Goal: Task Accomplishment & Management: Manage account settings

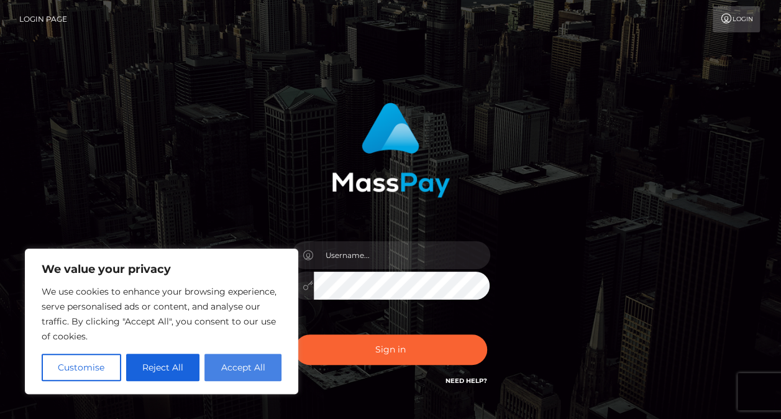
click at [258, 362] on button "Accept All" at bounding box center [243, 367] width 77 height 27
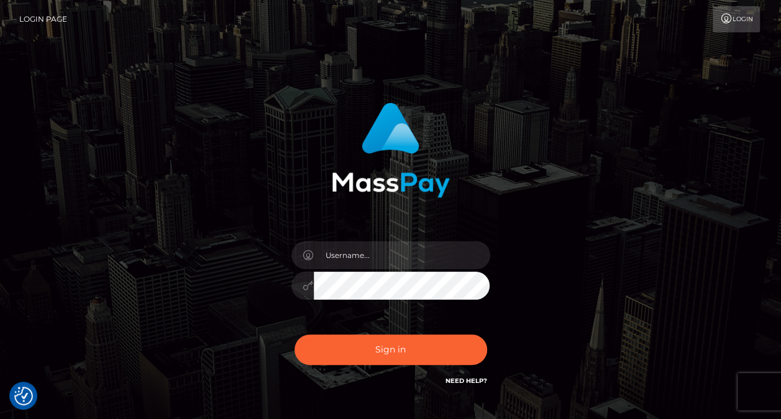
checkbox input "true"
click at [57, 20] on link "Login Page" at bounding box center [43, 19] width 48 height 26
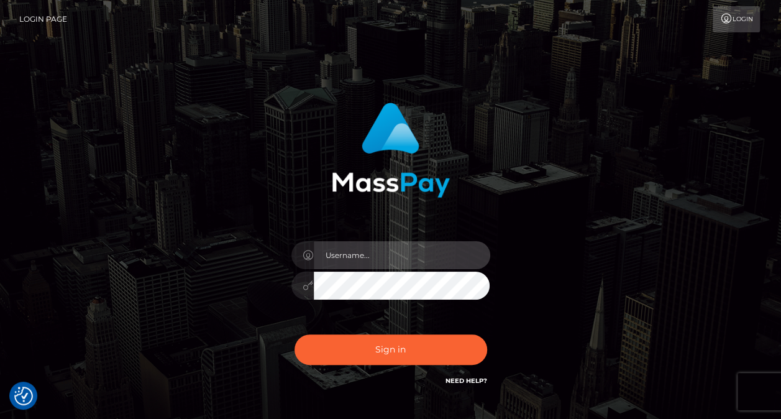
click at [366, 251] on input "text" at bounding box center [402, 255] width 177 height 28
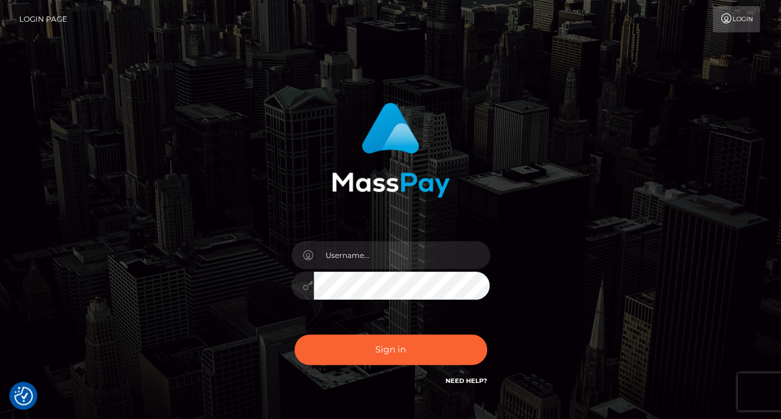
click at [736, 17] on link "Login" at bounding box center [736, 19] width 47 height 26
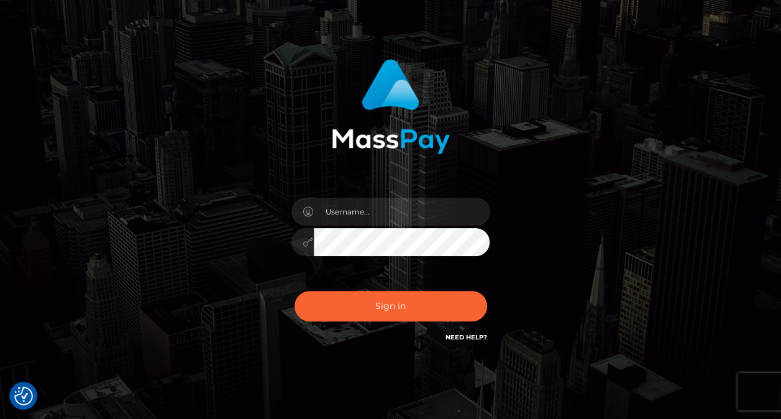
scroll to position [83, 0]
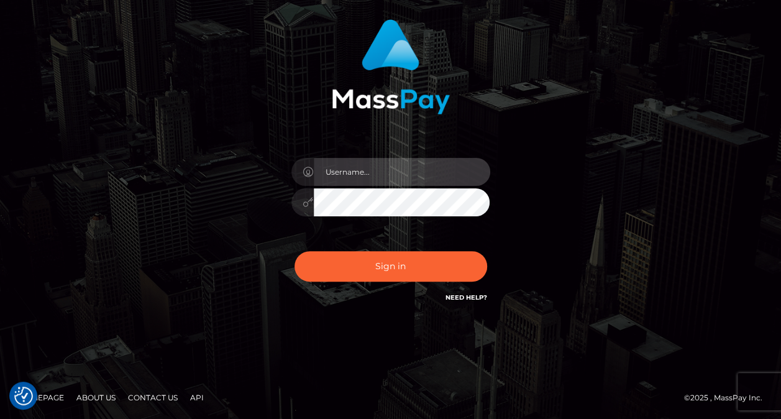
click at [376, 168] on input "text" at bounding box center [402, 172] width 177 height 28
type input "grigoreraduadrian@yahoo.com"
click at [295, 251] on button "Sign in" at bounding box center [391, 266] width 193 height 30
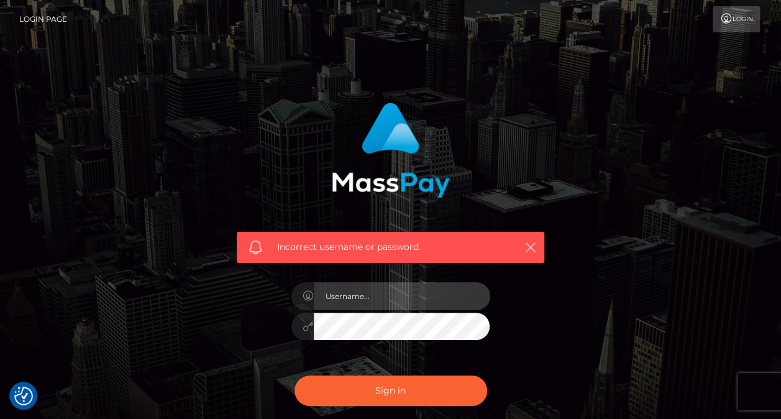
click at [362, 302] on input "text" at bounding box center [402, 296] width 177 height 28
type input "[EMAIL_ADDRESS][DOMAIN_NAME]"
click at [295, 376] on button "Sign in" at bounding box center [391, 391] width 193 height 30
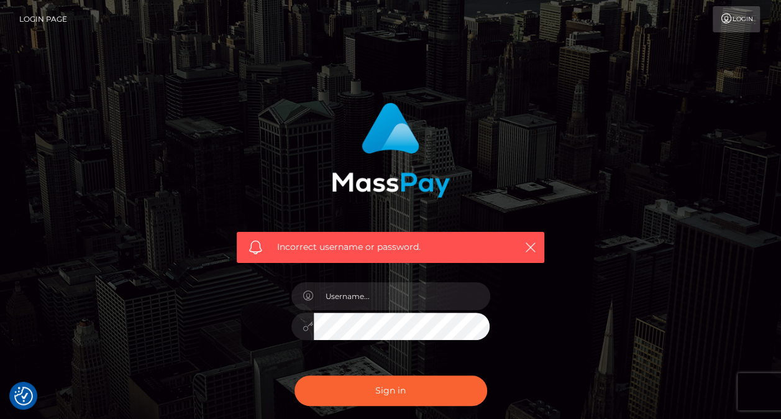
click at [385, 239] on div "Incorrect username or password." at bounding box center [391, 247] width 308 height 31
click at [530, 249] on icon "button" at bounding box center [531, 247] width 12 height 12
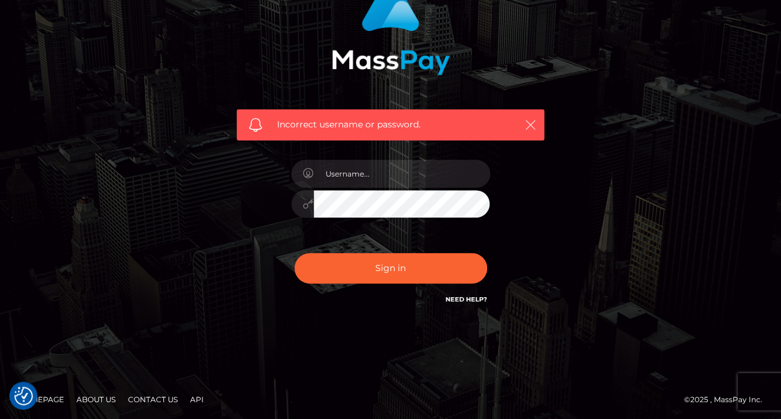
scroll to position [124, 0]
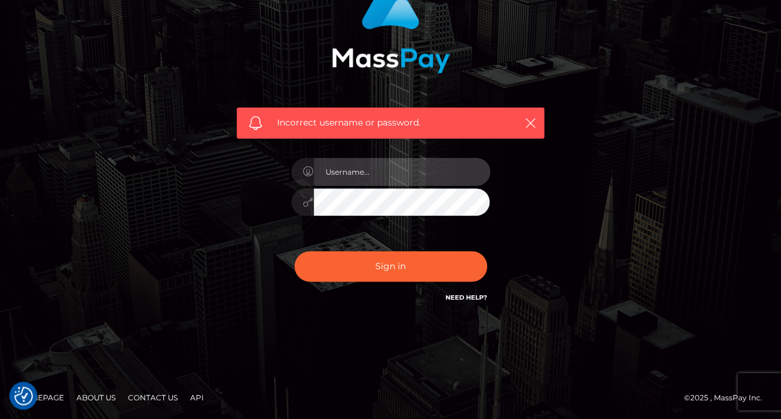
click at [374, 170] on input "text" at bounding box center [402, 172] width 177 height 28
click at [364, 169] on input "text" at bounding box center [402, 172] width 177 height 28
type input "1"
type input "10051997"
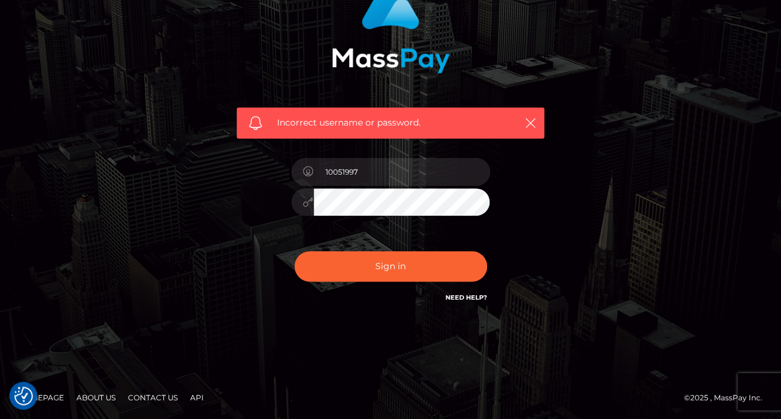
click at [295, 251] on button "Sign in" at bounding box center [391, 266] width 193 height 30
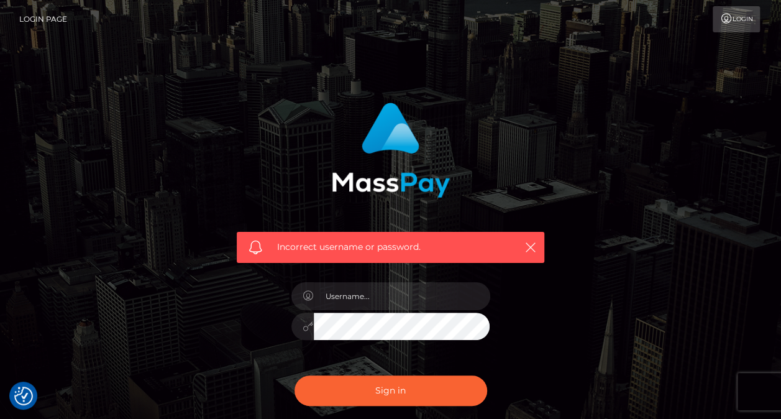
scroll to position [124, 0]
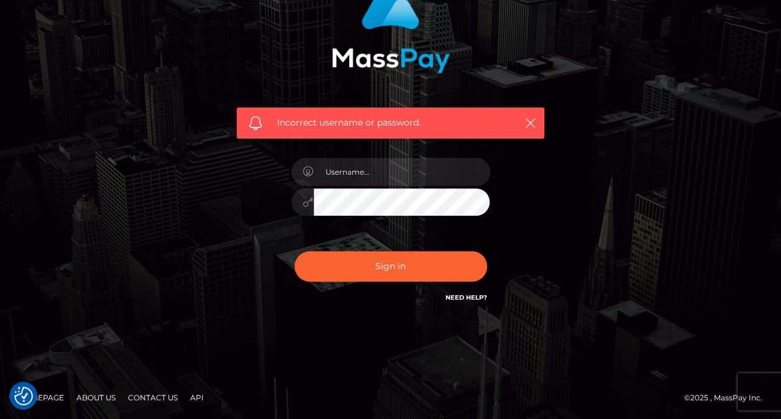
click at [471, 295] on link "Need Help?" at bounding box center [467, 297] width 42 height 8
click at [481, 297] on link "Need Help?" at bounding box center [467, 297] width 42 height 8
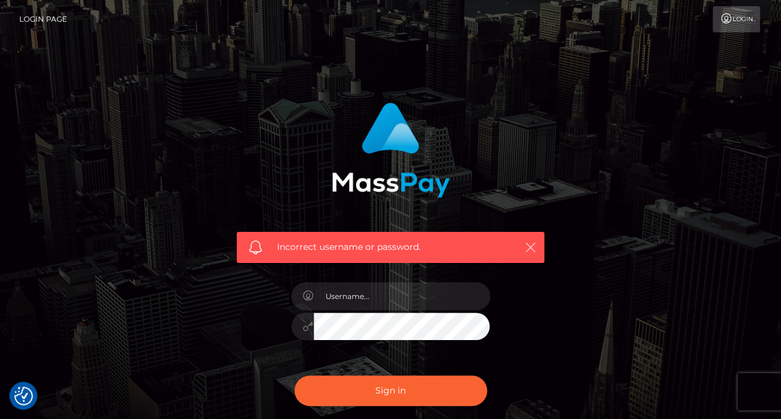
click at [528, 247] on icon "button" at bounding box center [531, 247] width 12 height 12
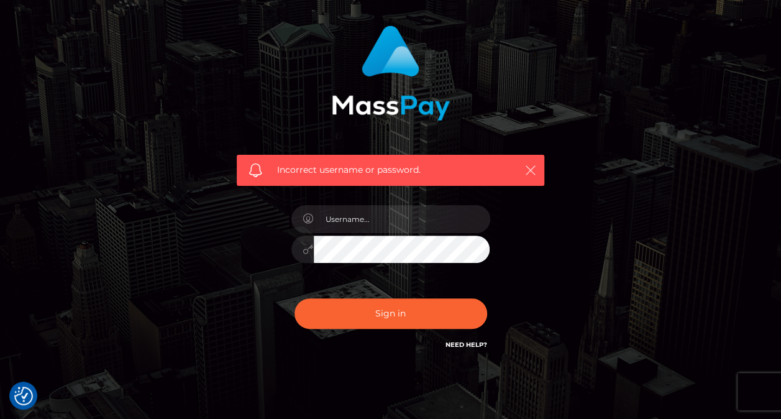
scroll to position [124, 0]
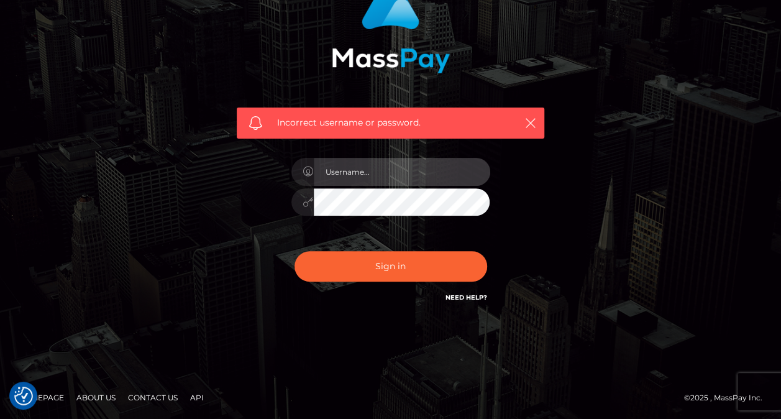
click at [338, 170] on input "text" at bounding box center [402, 172] width 177 height 28
type input "grigoreraduadrian@yahoo.com"
click at [295, 251] on button "Sign in" at bounding box center [391, 266] width 193 height 30
